Goal: Obtain resource: Obtain resource

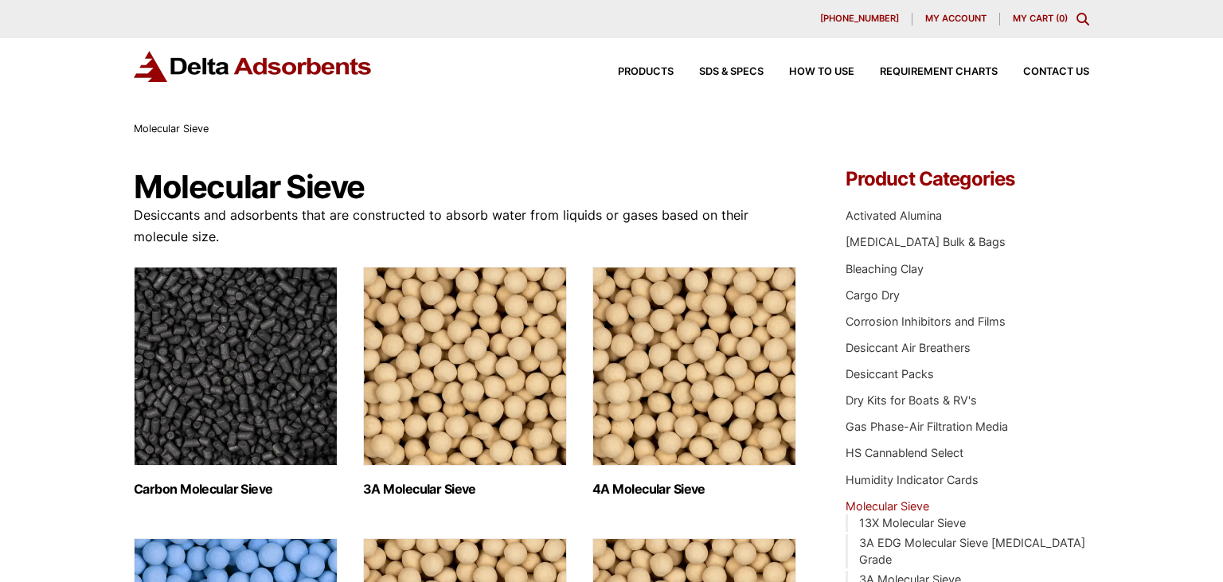
click at [624, 400] on img "Visit product category 4A Molecular Sieve" at bounding box center [694, 366] width 204 height 199
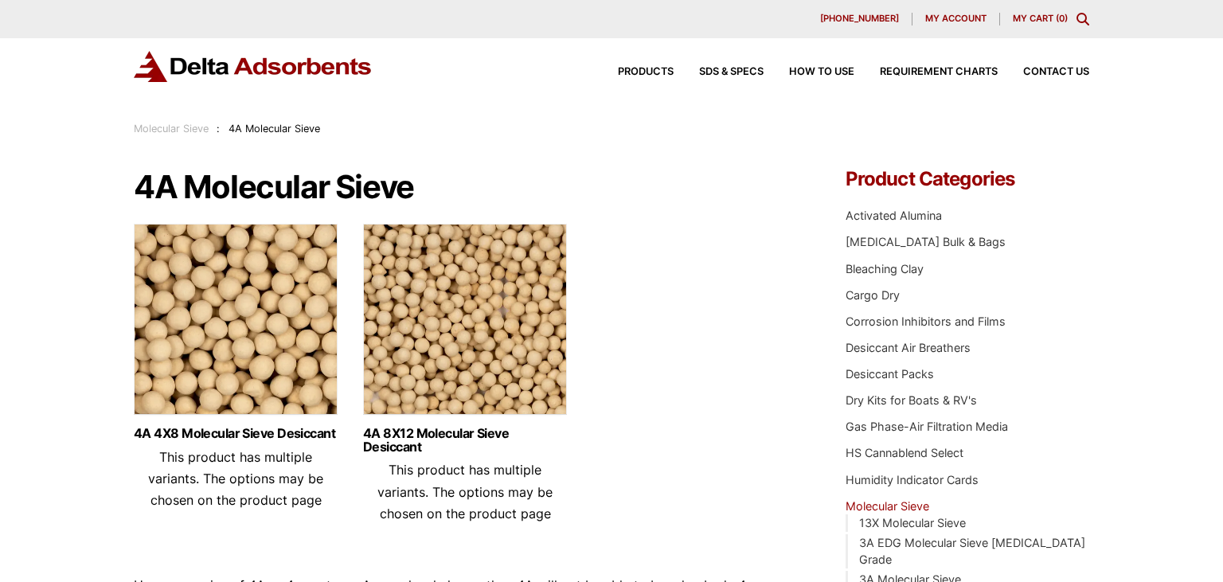
click at [389, 349] on img at bounding box center [465, 323] width 204 height 199
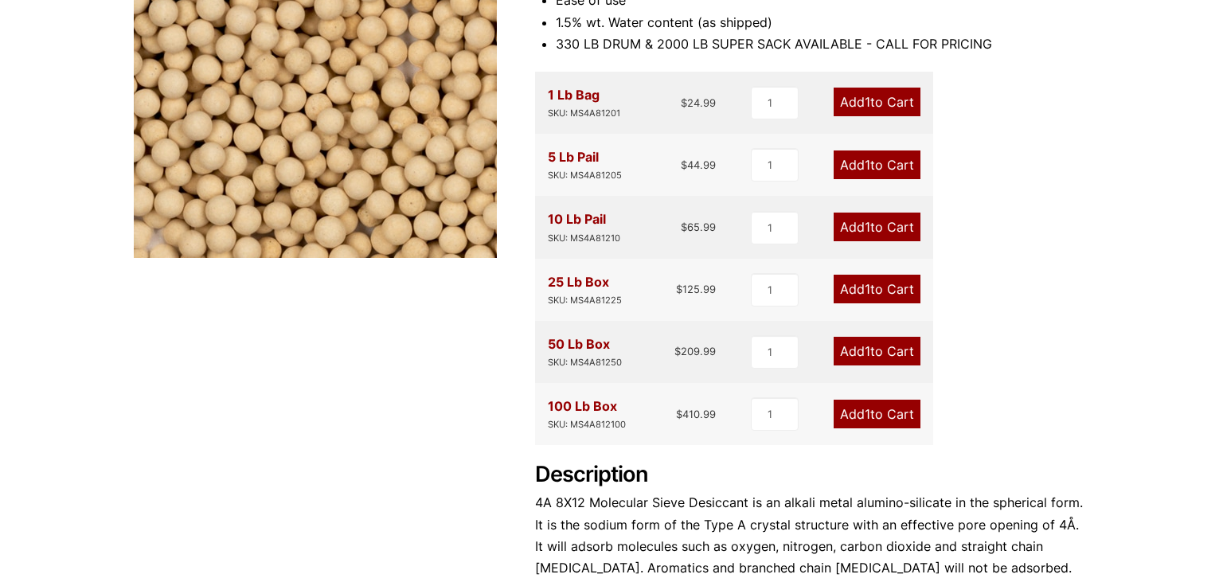
scroll to position [656, 0]
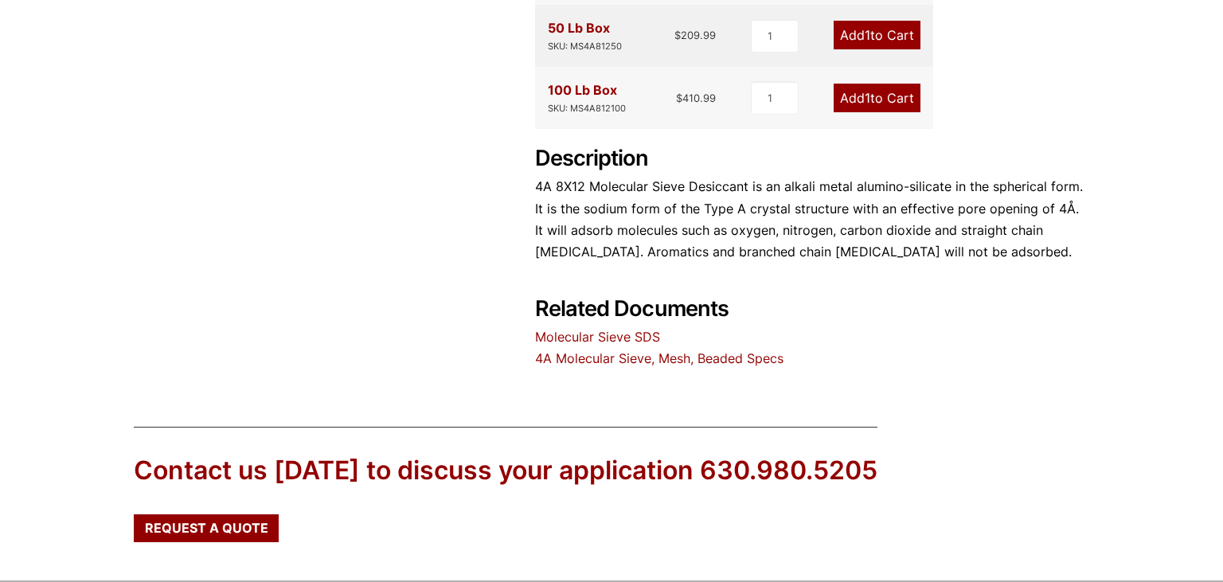
click at [578, 342] on link "Molecular Sieve SDS" at bounding box center [597, 337] width 125 height 16
click at [610, 361] on link "4A Molecular Sieve, Mesh, Beaded Specs" at bounding box center [659, 358] width 248 height 16
